Goal: Task Accomplishment & Management: Use online tool/utility

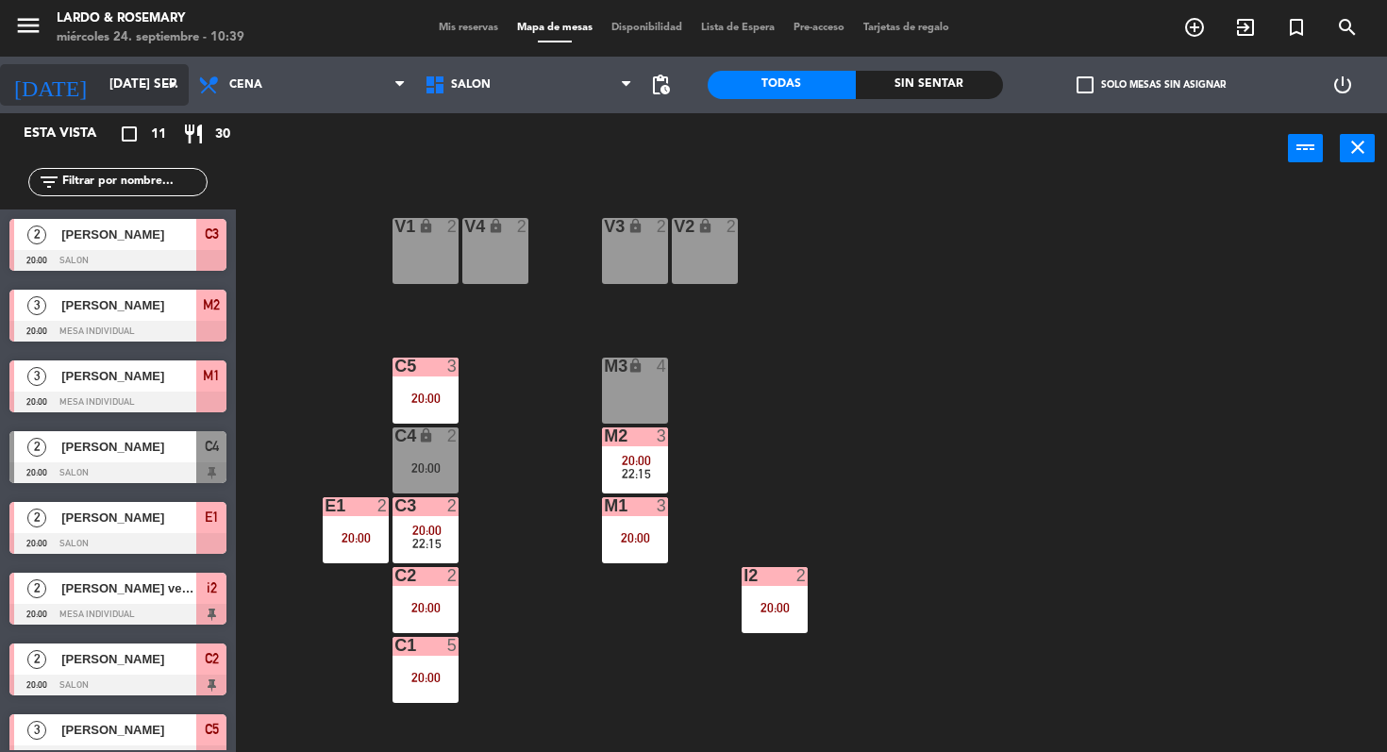
click at [110, 64] on div "[DATE] [DATE] sep. arrow_drop_down" at bounding box center [94, 85] width 189 height 42
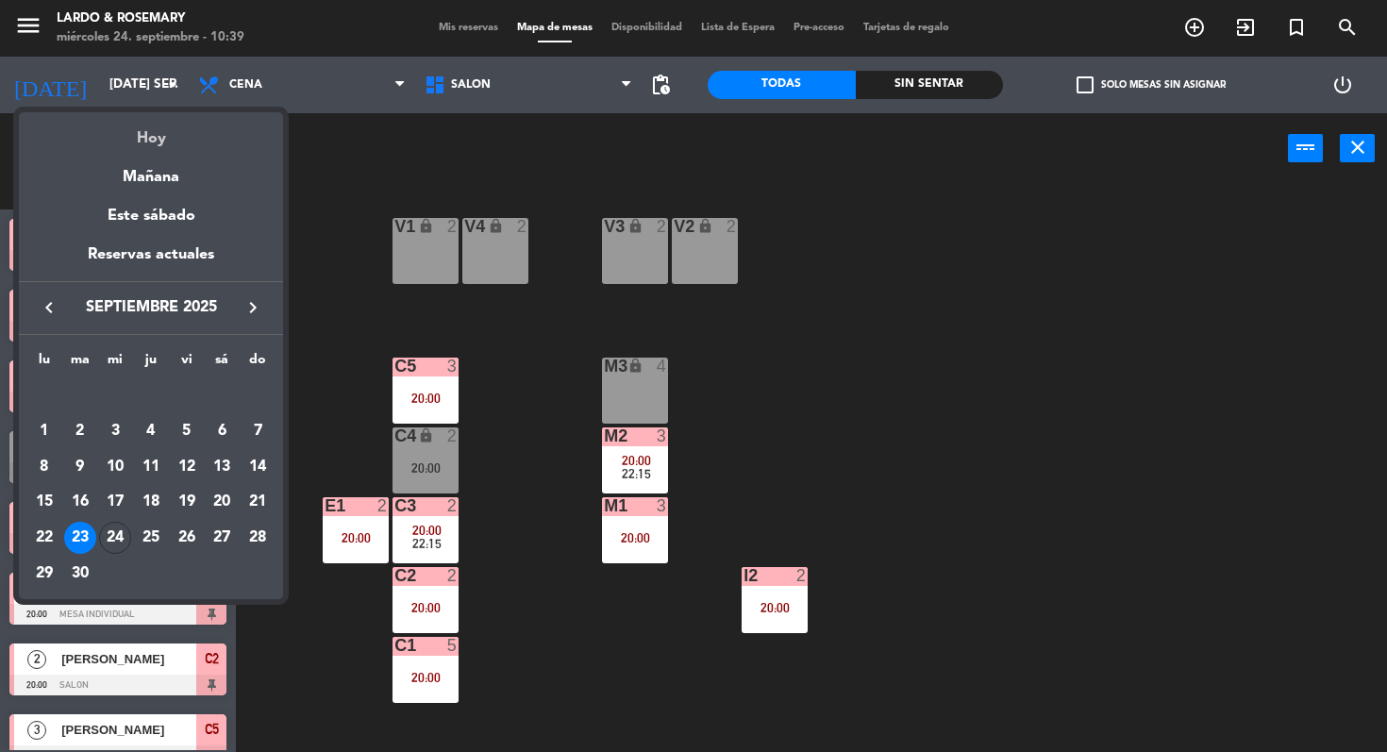
click at [158, 130] on div "Hoy" at bounding box center [151, 131] width 264 height 39
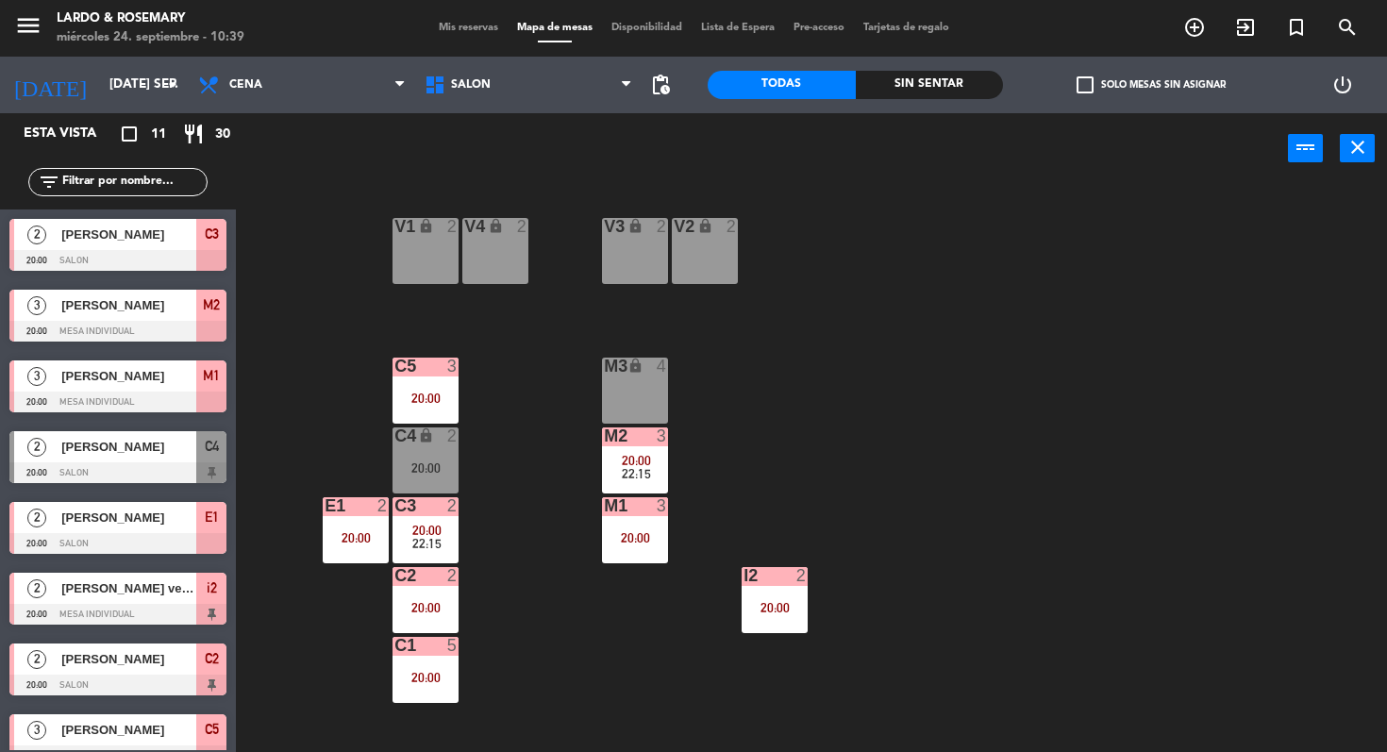
type input "mié. [DATE]"
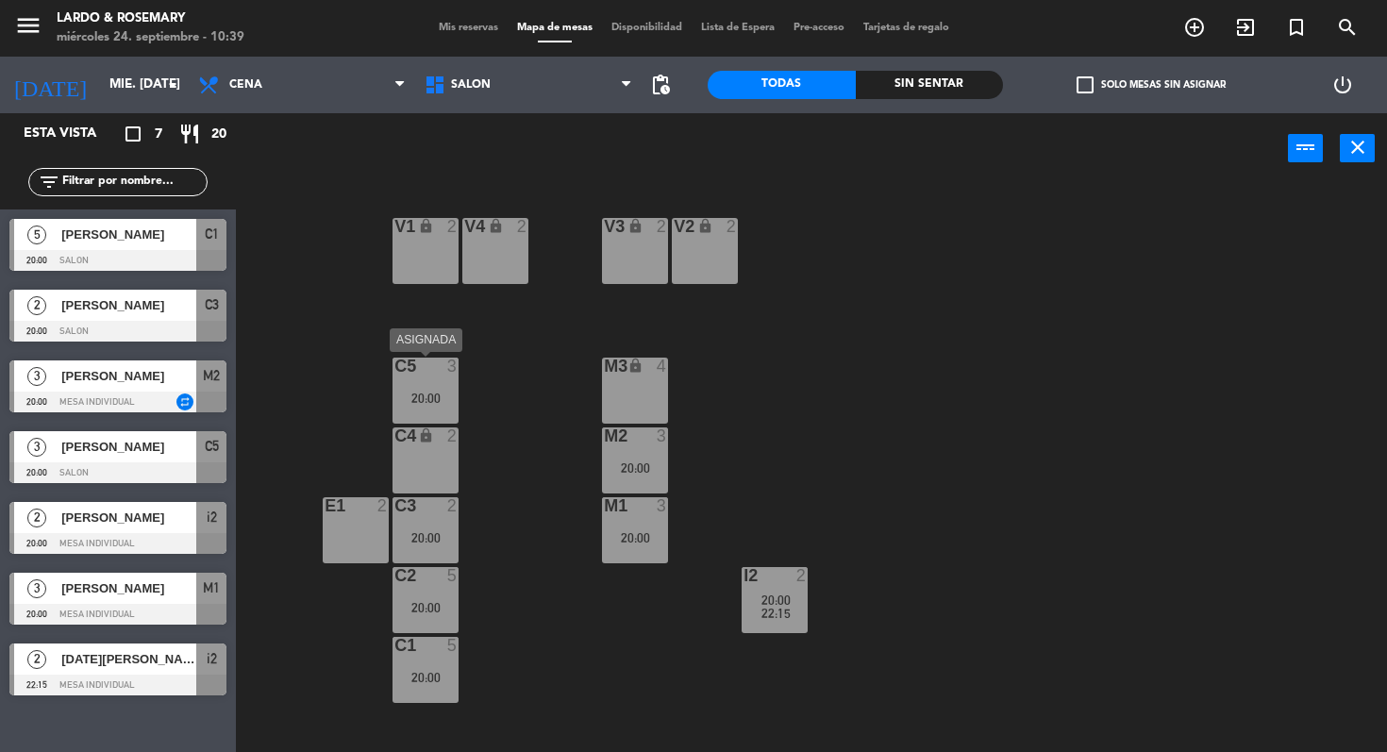
click at [439, 390] on div "C5 3 20:00" at bounding box center [425, 391] width 66 height 66
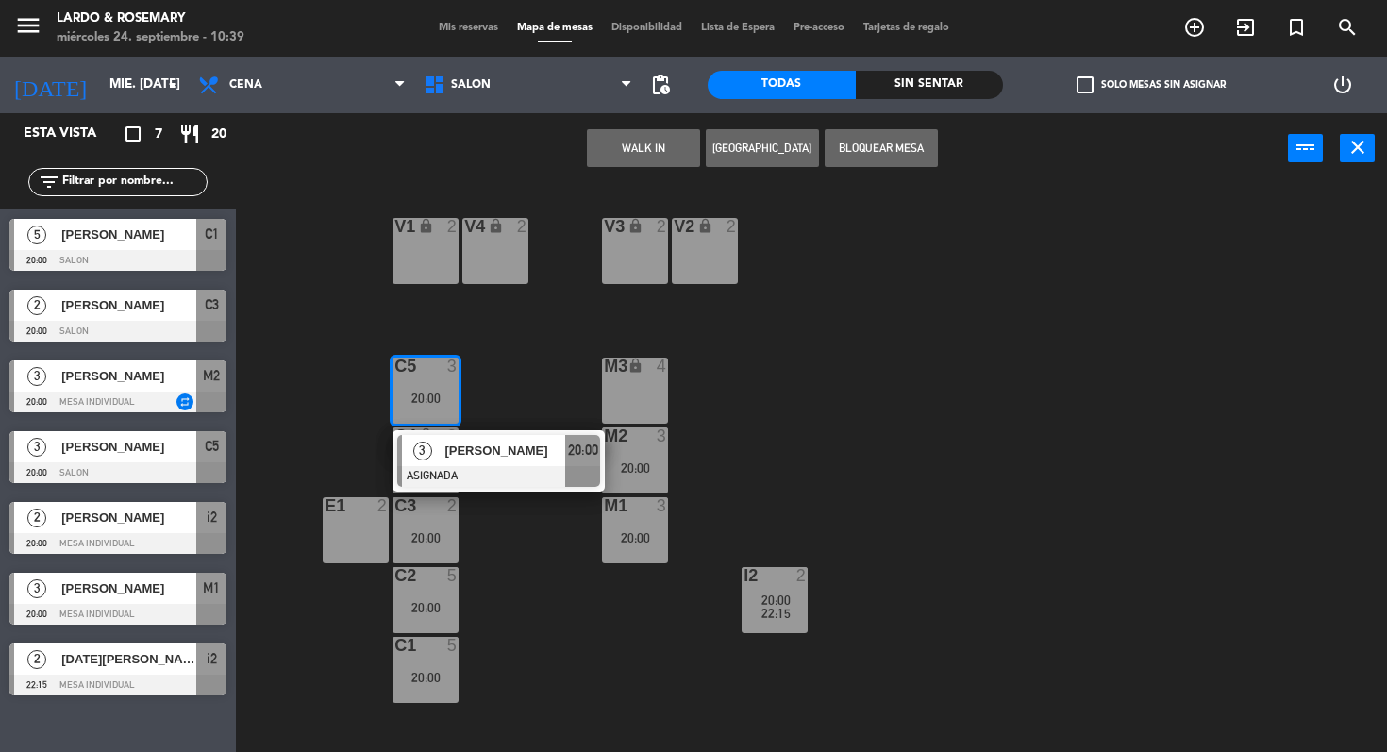
click at [603, 354] on div "V1 lock 2 V2 lock 2 V3 lock 2 V4 lock 2 C5 3 20:00 3 [PERSON_NAME] ASIGNADA 20:…" at bounding box center [818, 469] width 1137 height 568
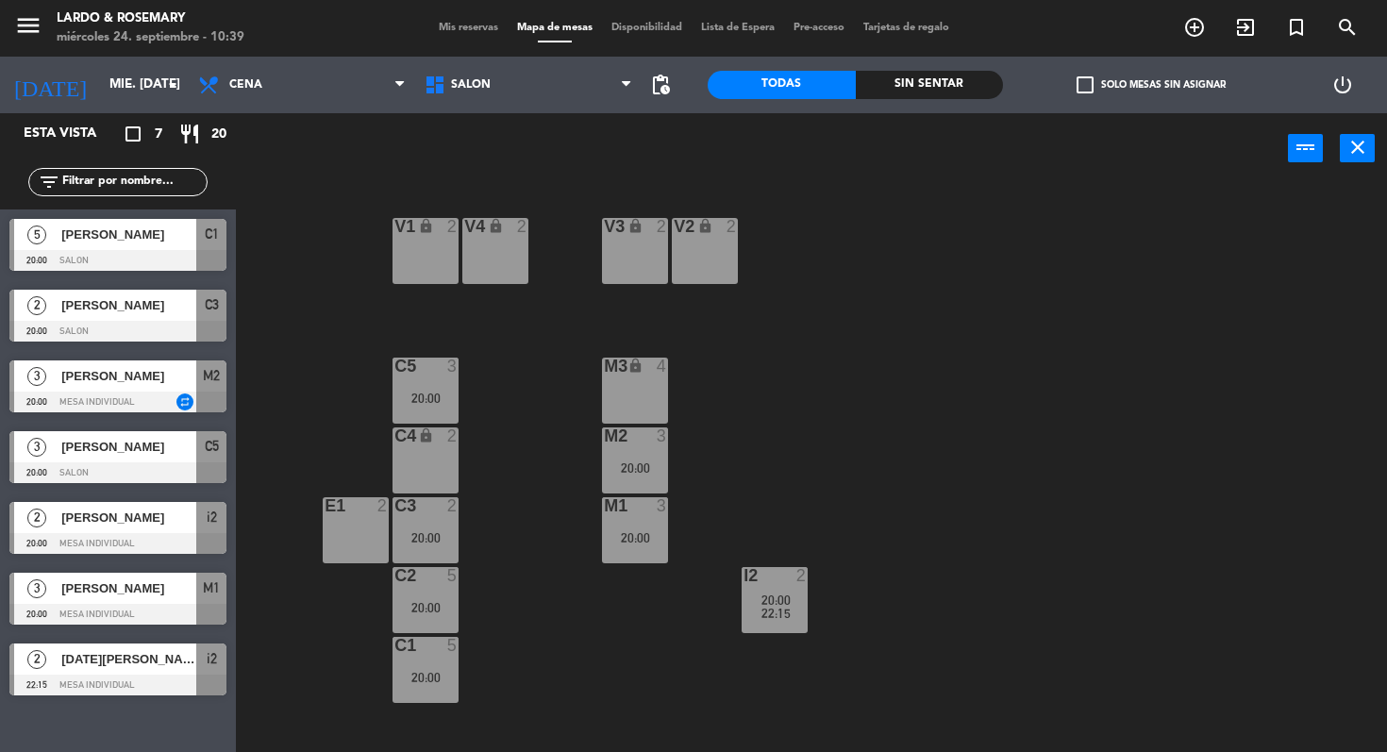
click at [663, 464] on div "20:00" at bounding box center [635, 467] width 66 height 13
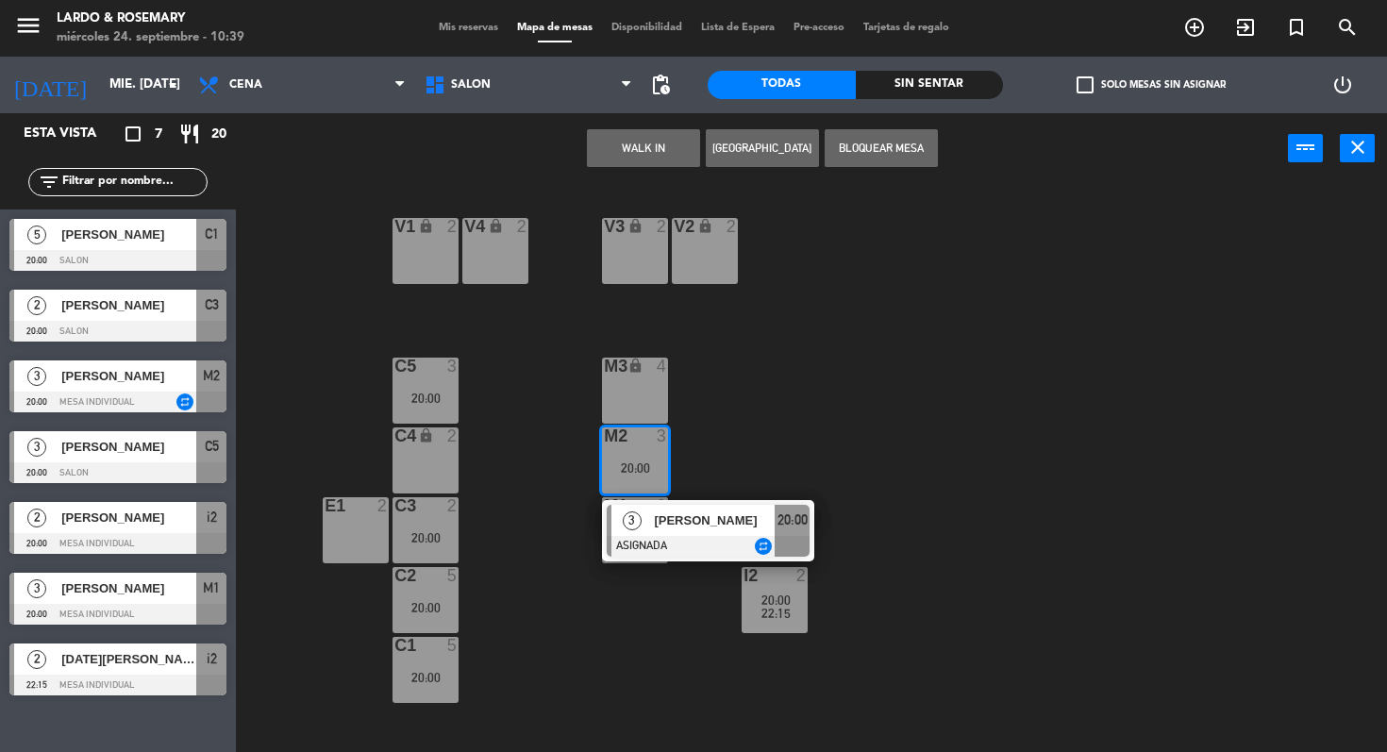
click at [811, 383] on div "V1 lock 2 V2 lock 2 V3 lock 2 V4 lock 2 C5 3 20:00 M3 lock 4 C4 lock 2 M2 3 20:…" at bounding box center [818, 469] width 1137 height 568
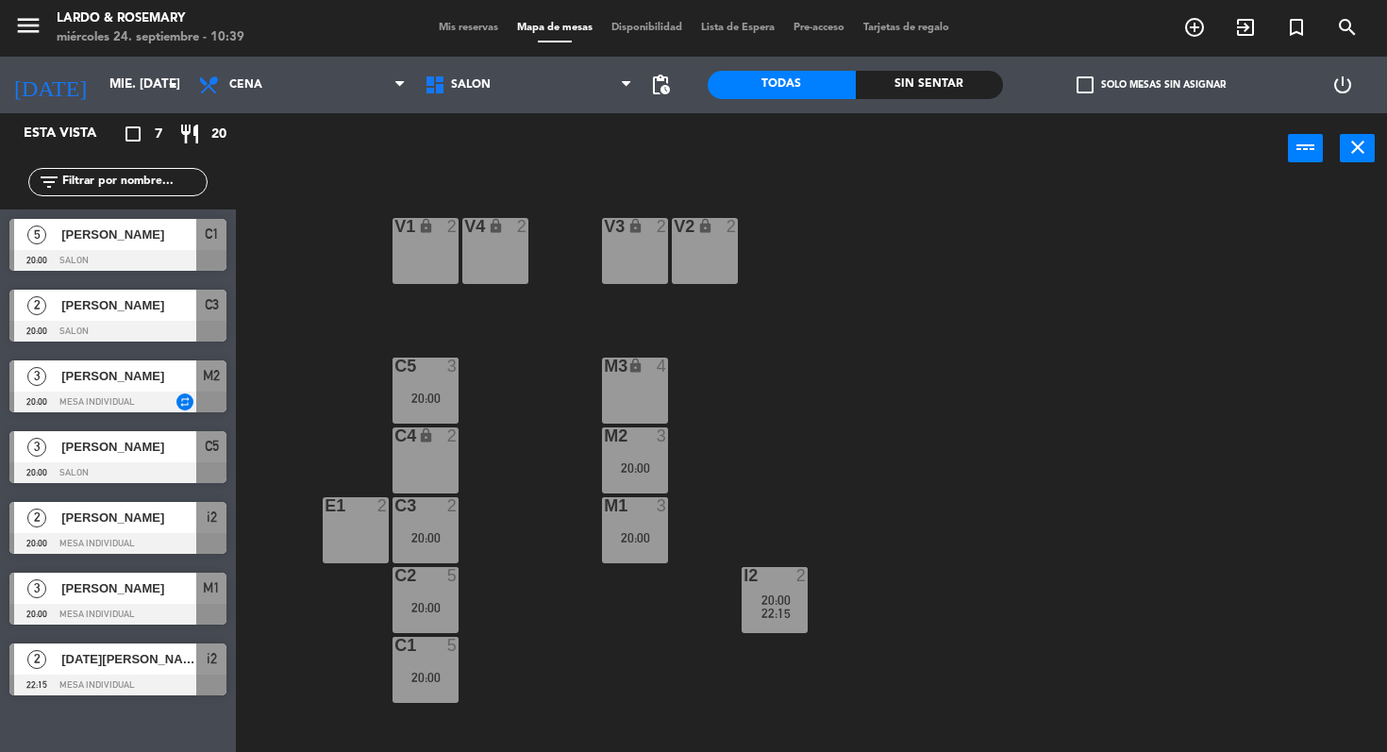
click at [612, 457] on div "M2 3 20:00" at bounding box center [635, 460] width 66 height 66
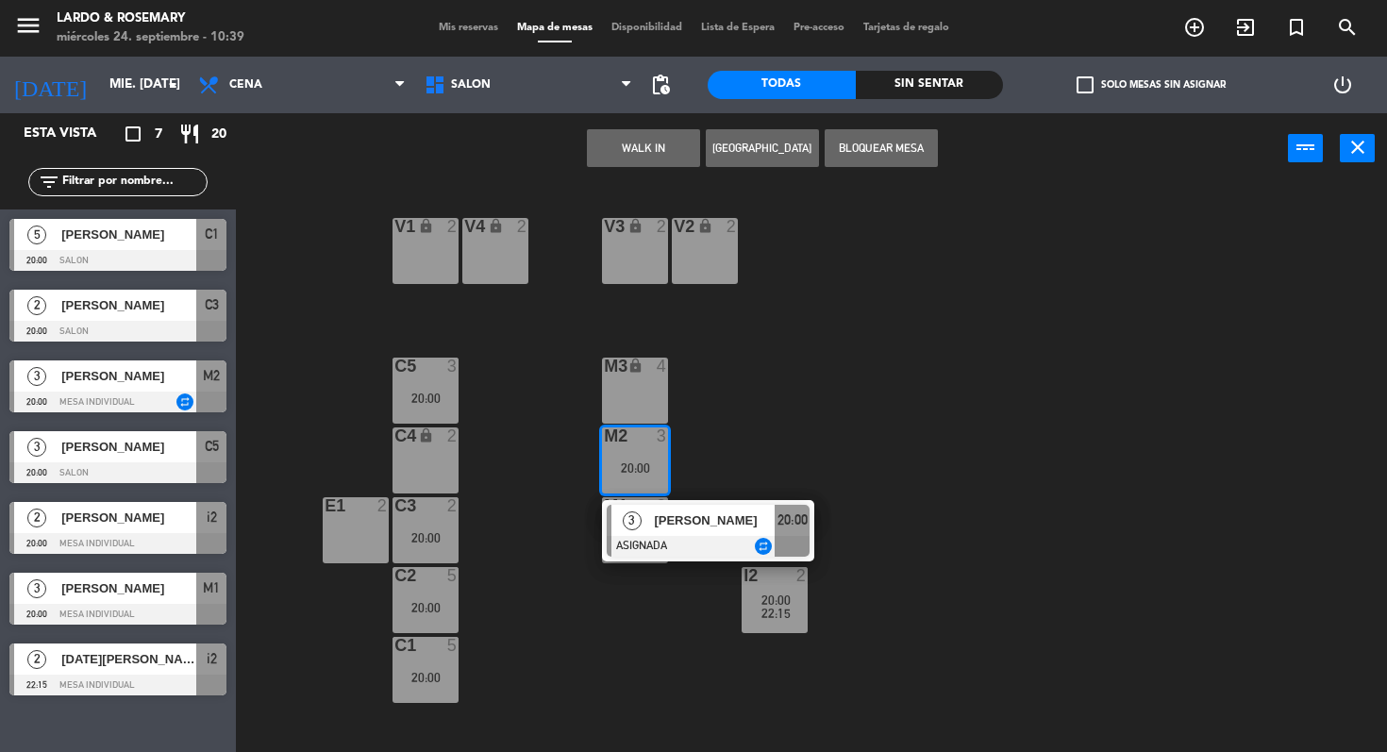
click at [676, 511] on span "[PERSON_NAME]" at bounding box center [714, 520] width 121 height 20
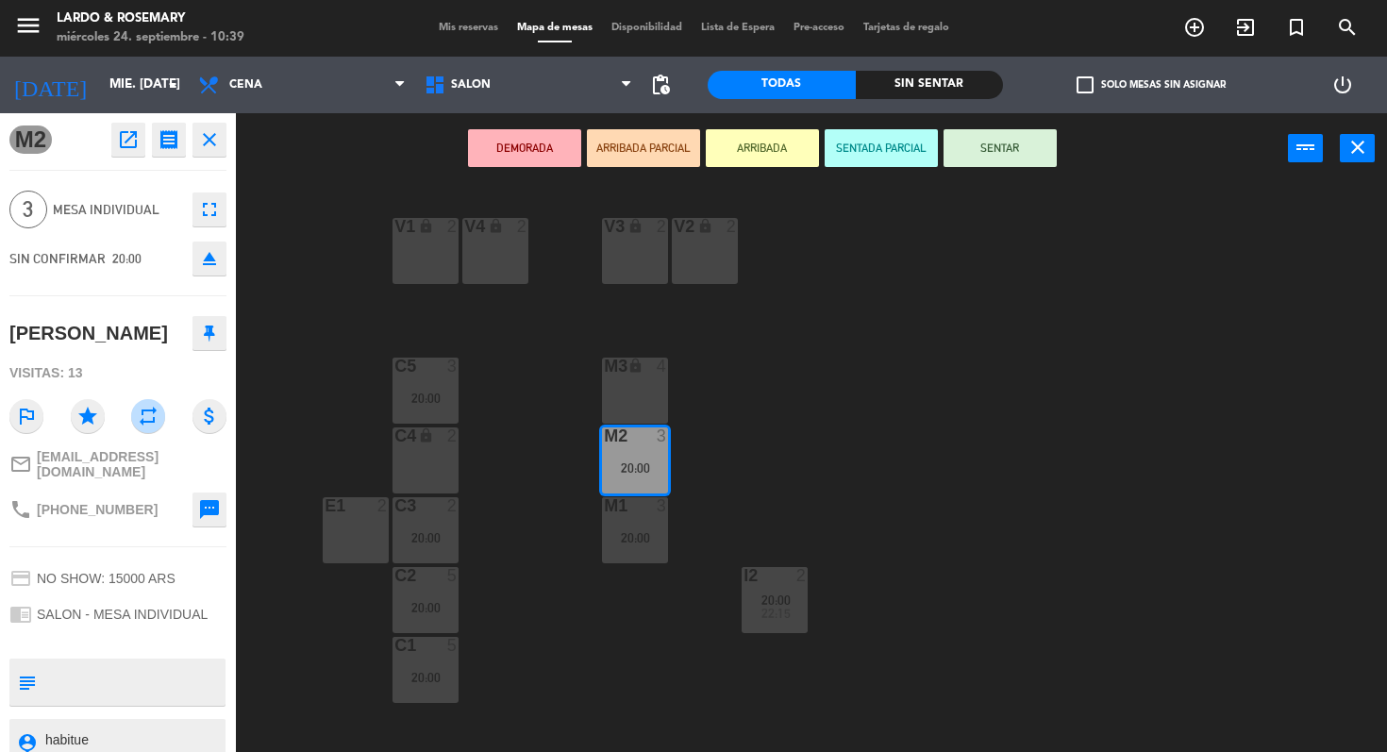
click at [829, 454] on div "V1 lock 2 V2 lock 2 V3 lock 2 V4 lock 2 C5 3 20:00 M3 lock 4 C4 lock 2 M2 3 20:…" at bounding box center [818, 469] width 1137 height 568
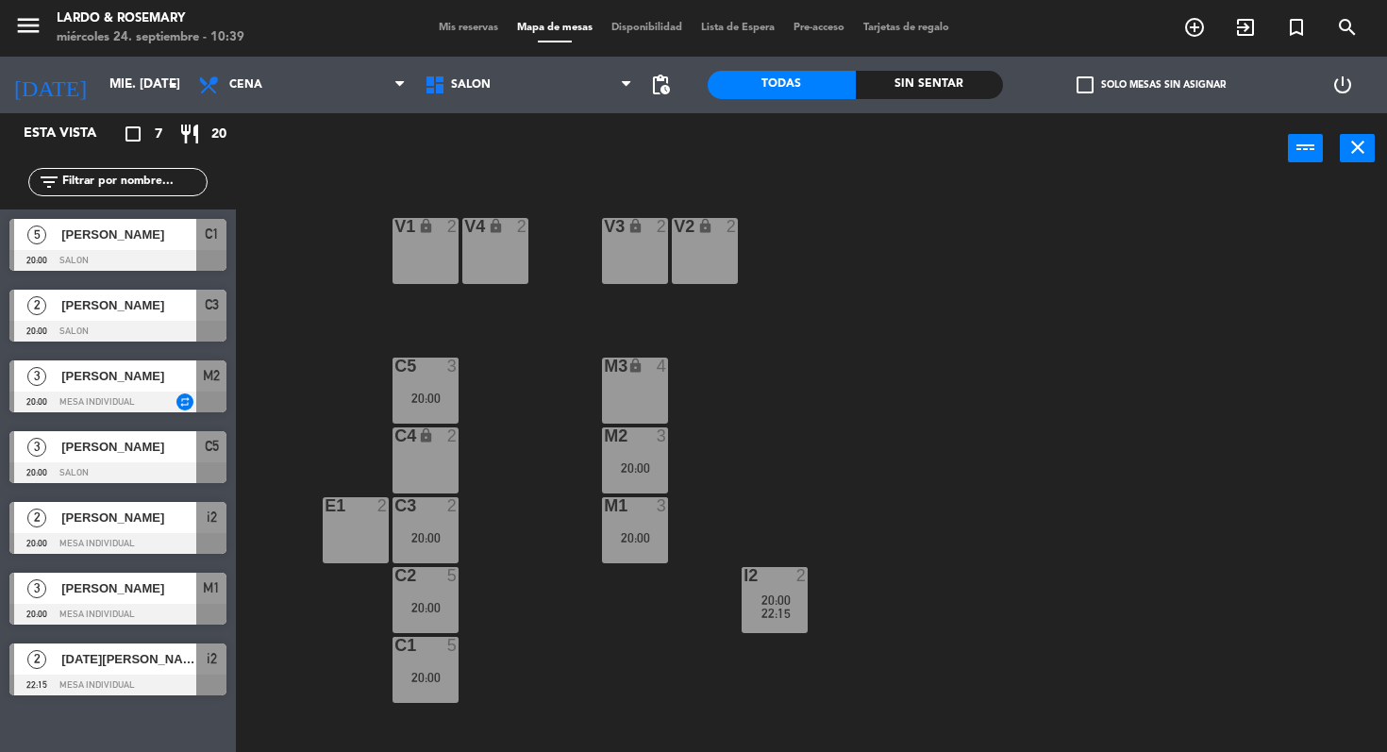
click at [668, 549] on div "M1 3 20:00" at bounding box center [635, 530] width 66 height 66
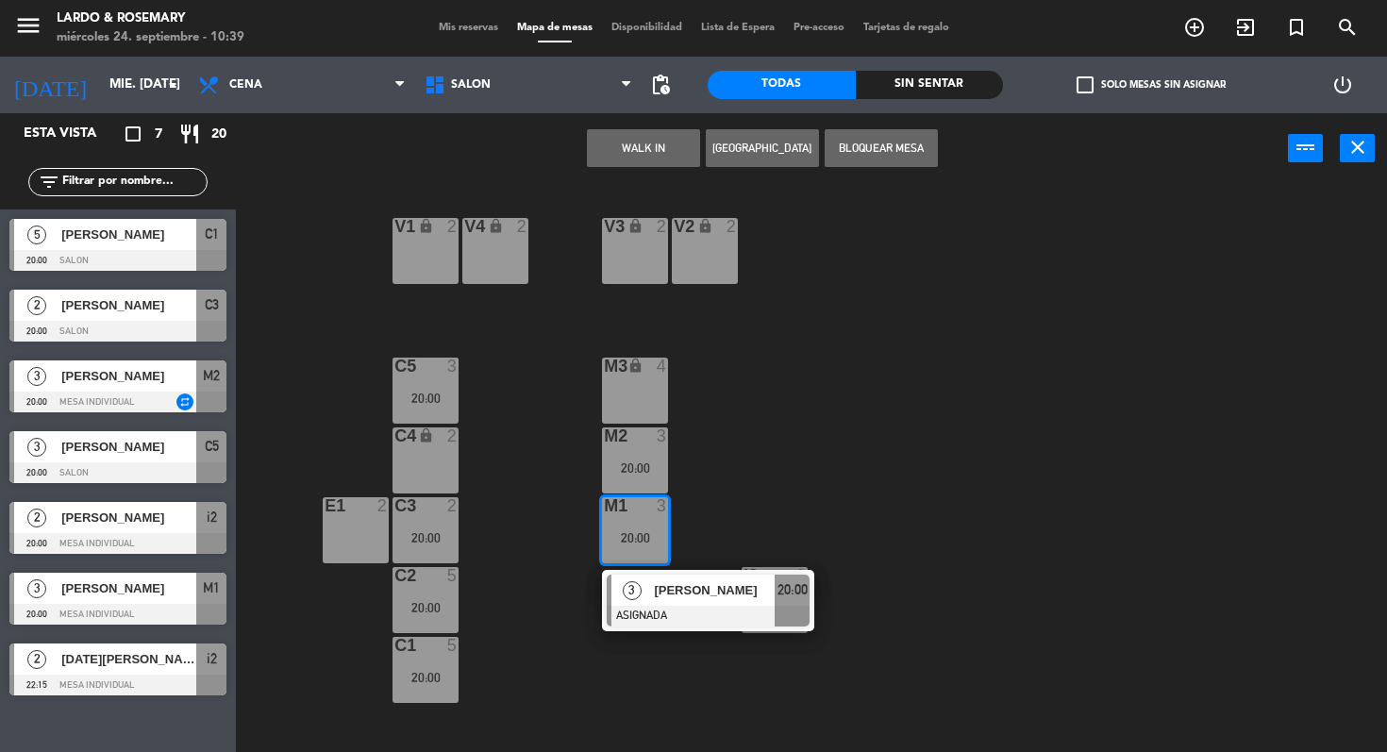
click at [697, 598] on span "[PERSON_NAME]" at bounding box center [714, 590] width 121 height 20
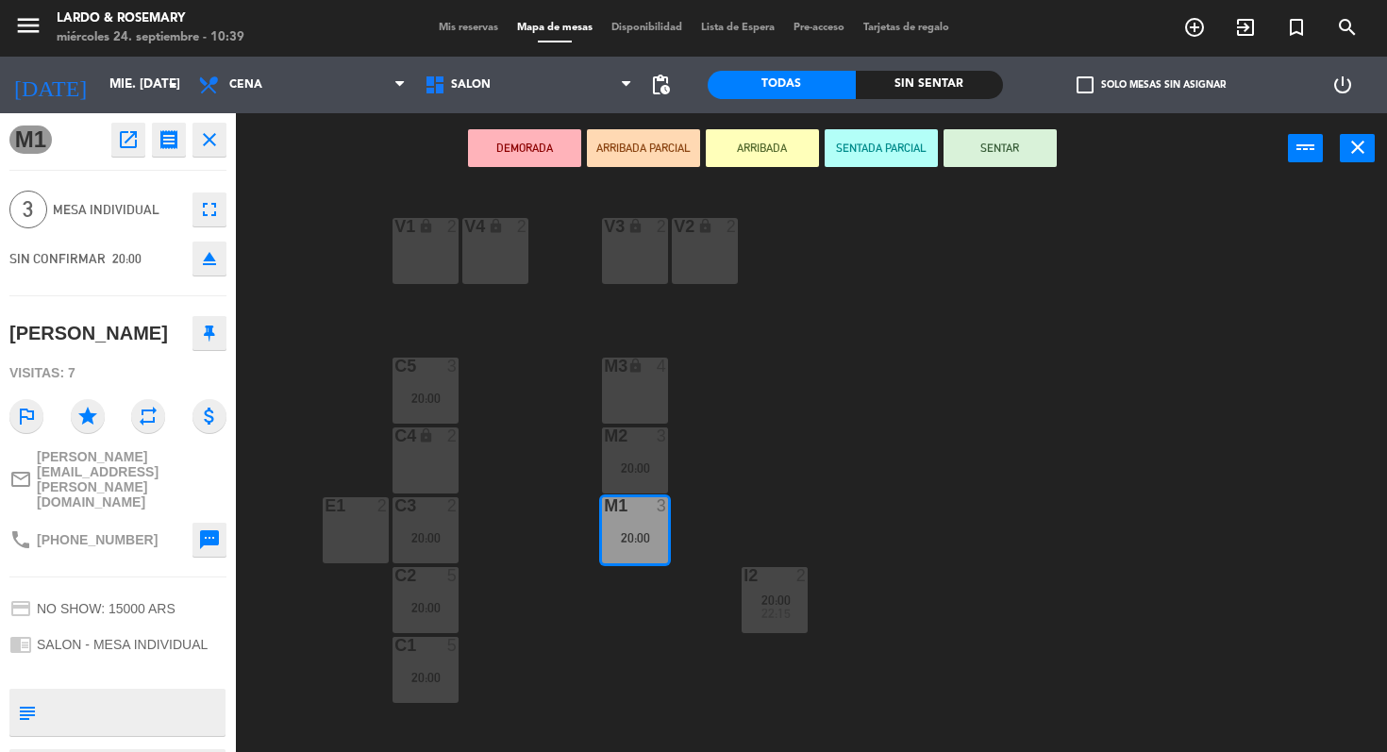
click at [697, 598] on div "V1 lock 2 V2 lock 2 V3 lock 2 V4 lock 2 C5 3 20:00 M3 lock 4 C4 lock 2 M2 3 20:…" at bounding box center [818, 469] width 1137 height 568
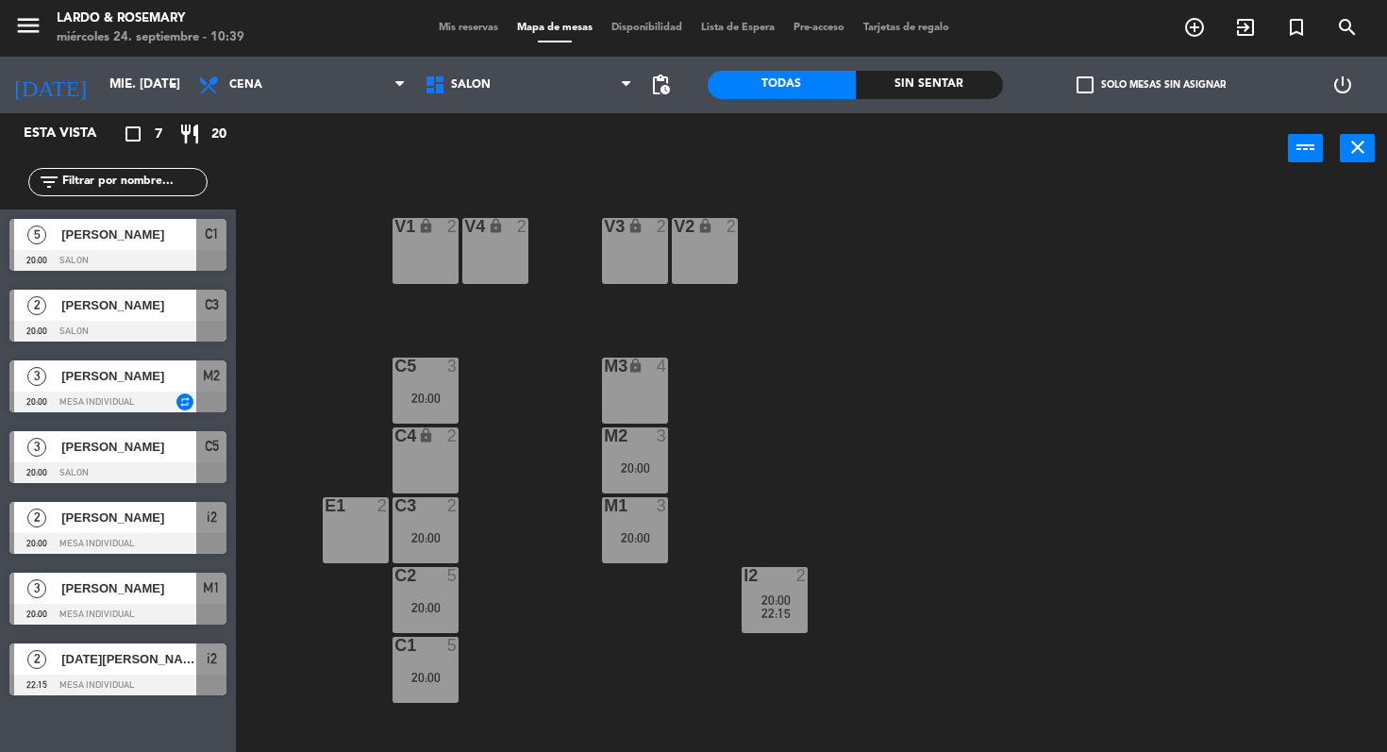
click at [763, 618] on span "22:15" at bounding box center [775, 613] width 29 height 15
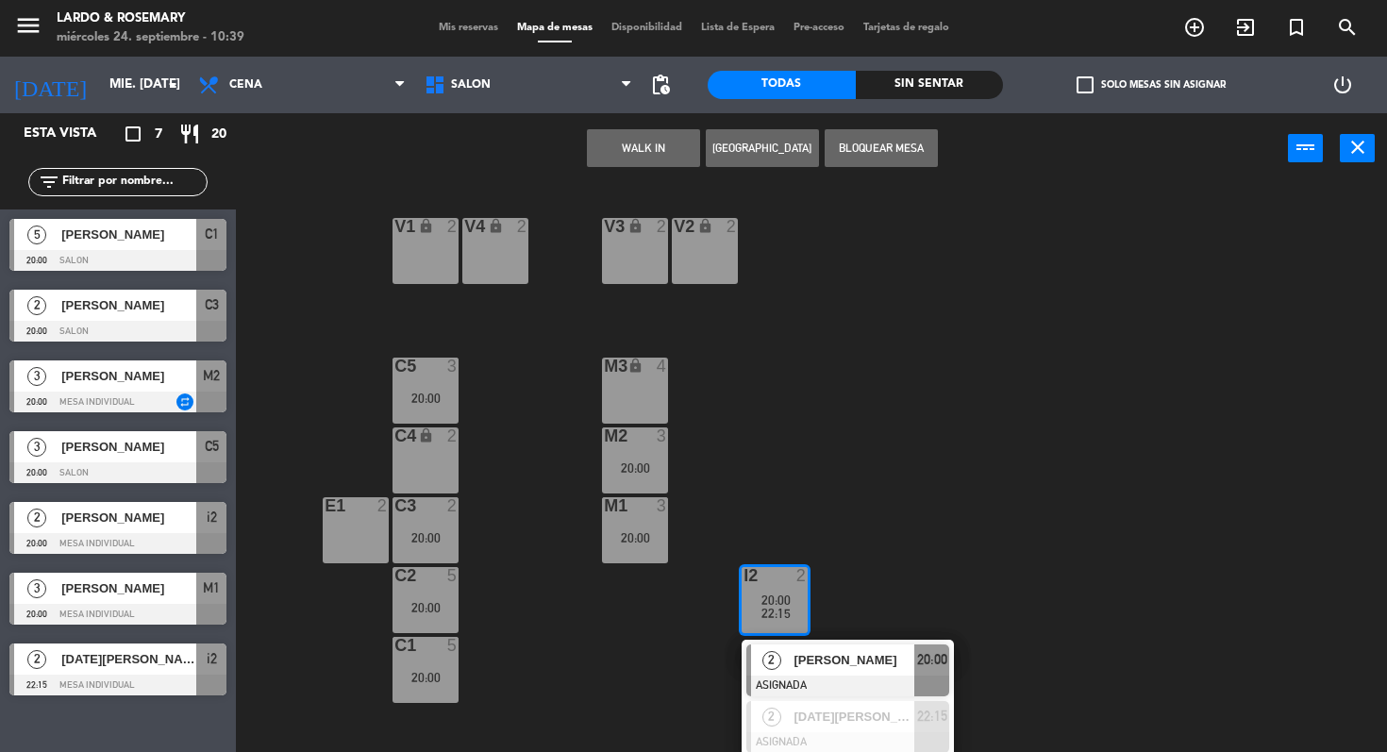
click at [861, 464] on div "V1 lock 2 V2 lock 2 V3 lock 2 V4 lock 2 C5 3 20:00 M3 lock 4 C4 lock 2 M2 3 20:…" at bounding box center [818, 469] width 1137 height 568
